Goal: Check status: Check status

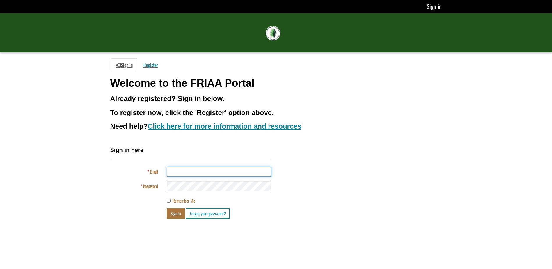
click at [219, 176] on input "Email" at bounding box center [219, 172] width 105 height 10
type input "**********"
click at [174, 216] on button "Sign in" at bounding box center [176, 214] width 18 height 10
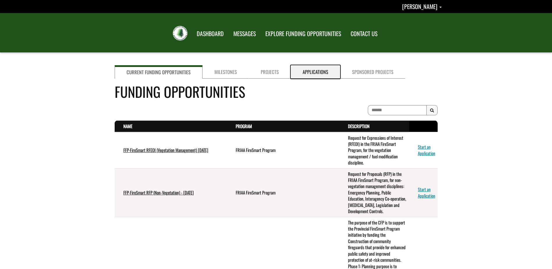
click at [309, 71] on link "Applications" at bounding box center [316, 71] width 50 height 13
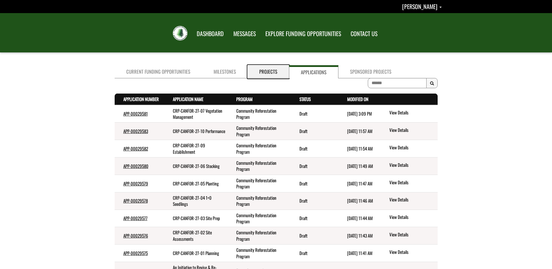
click at [261, 72] on link "Projects" at bounding box center [268, 71] width 41 height 13
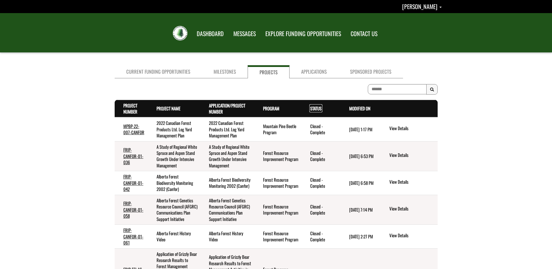
click at [317, 108] on link "Status . sort descending" at bounding box center [315, 108] width 11 height 6
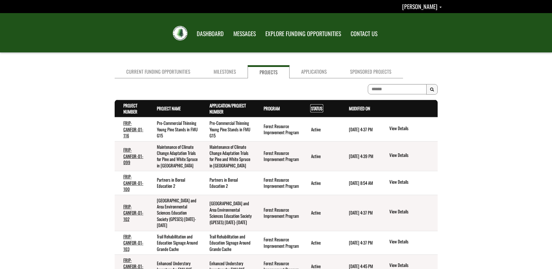
click at [317, 108] on link "Status . sort descending" at bounding box center [316, 108] width 11 height 6
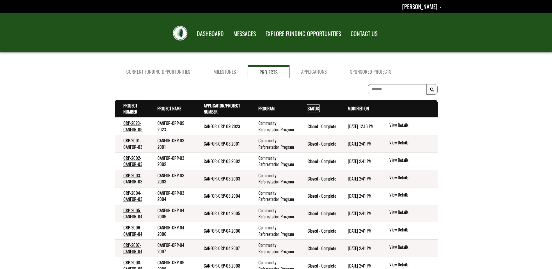
click at [317, 108] on link "Status . sort ascending" at bounding box center [313, 108] width 11 height 6
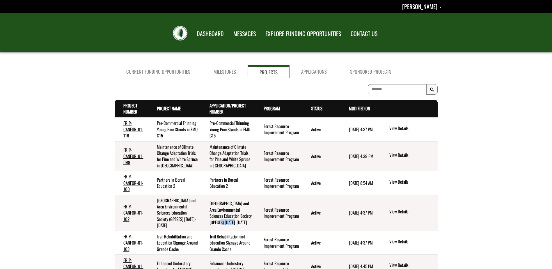
drag, startPoint x: 222, startPoint y: 213, endPoint x: 241, endPoint y: 213, distance: 18.9
click at [241, 213] on td "Grande Prairie and Area Environmental Sciences Education Society (GPESES) 2022-…" at bounding box center [228, 213] width 54 height 36
click at [134, 203] on link "FRIP-CANFOR-01-102" at bounding box center [133, 212] width 20 height 19
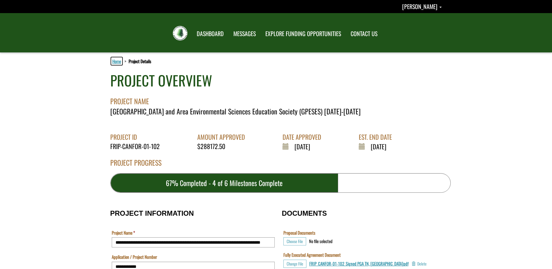
click at [113, 60] on link "Home" at bounding box center [116, 61] width 11 height 8
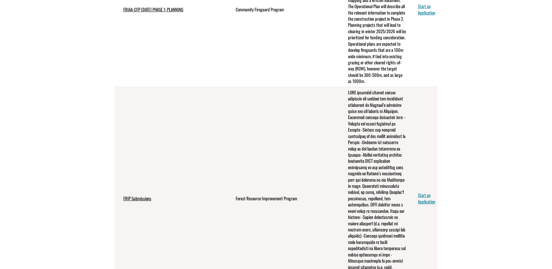
scroll to position [257, 0]
